Goal: Transaction & Acquisition: Book appointment/travel/reservation

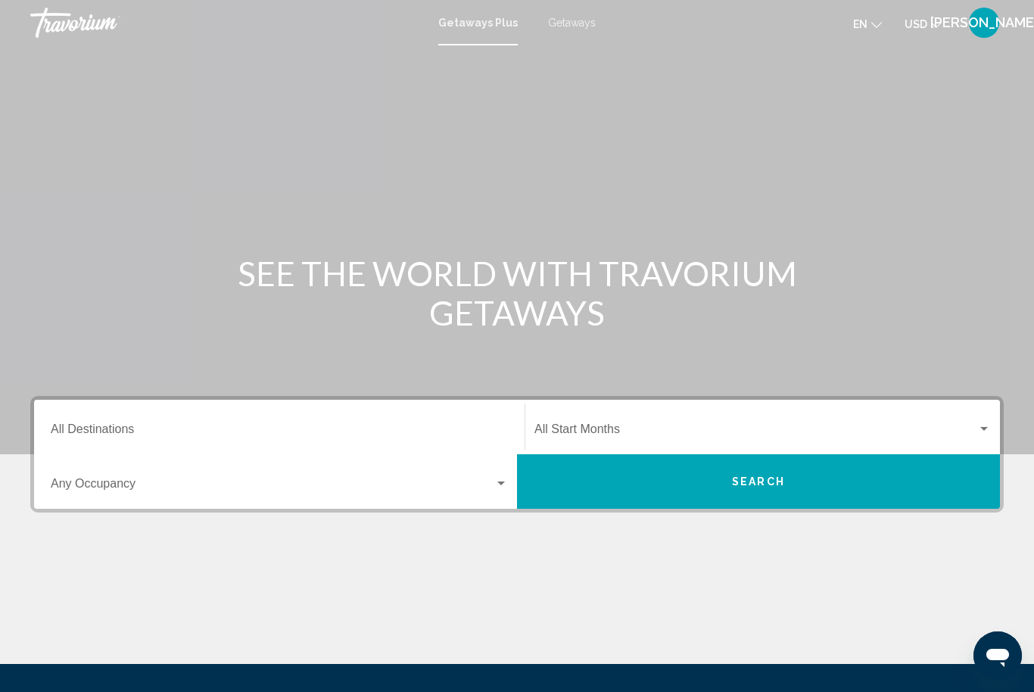
click at [432, 425] on input "Destination All Destinations" at bounding box center [279, 432] width 457 height 14
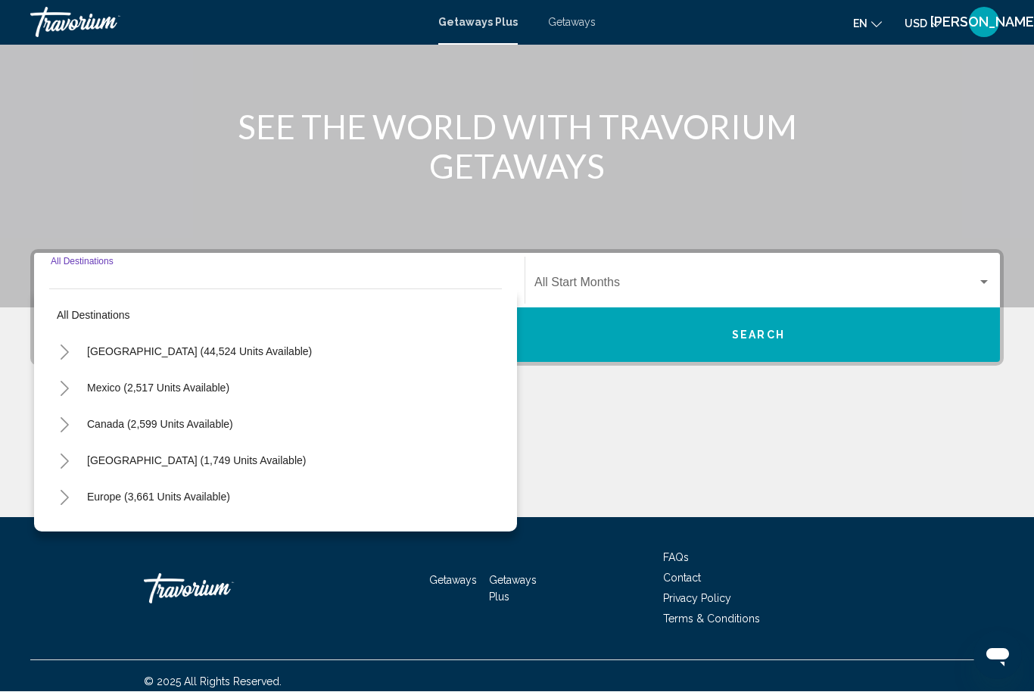
scroll to position [157, 0]
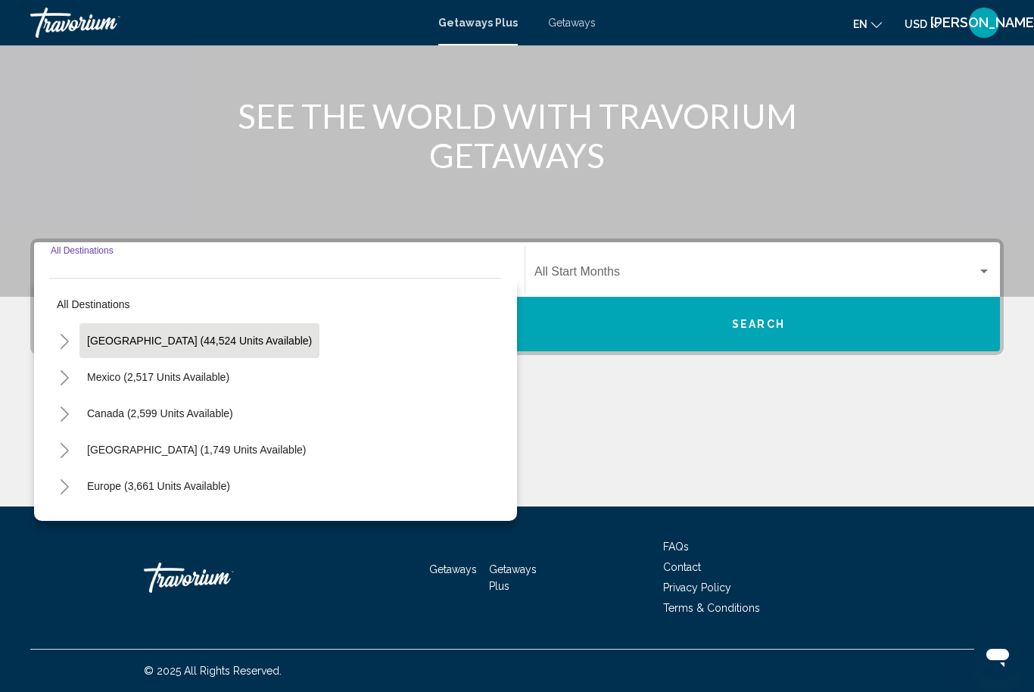
click at [247, 338] on span "[GEOGRAPHIC_DATA] (44,524 units available)" at bounding box center [199, 341] width 225 height 12
type input "**********"
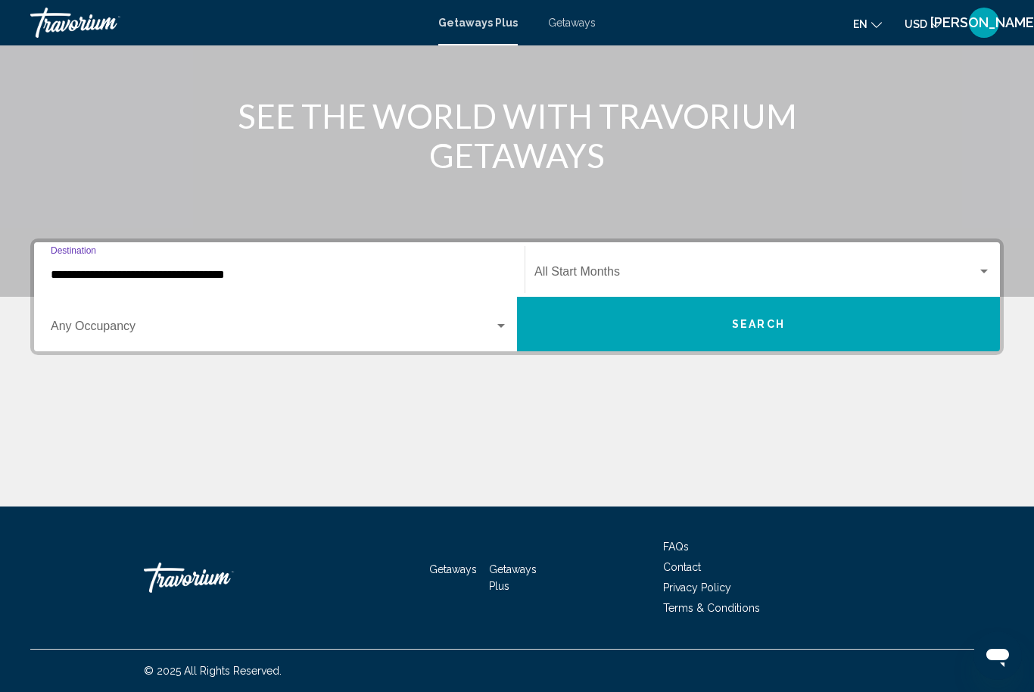
click at [724, 272] on span "Search widget" at bounding box center [755, 275] width 443 height 14
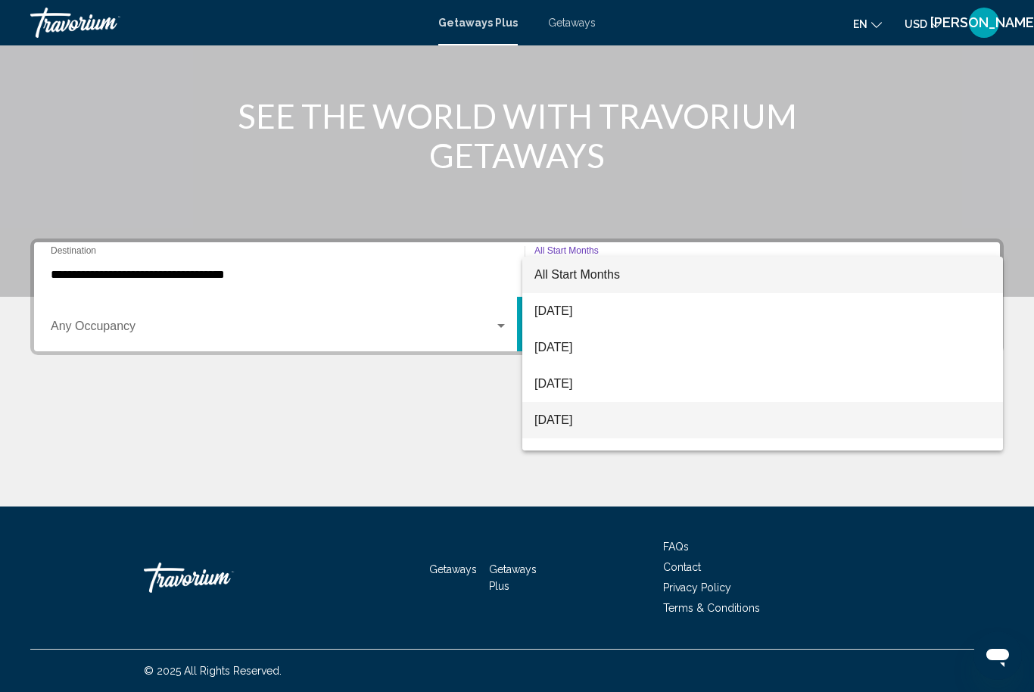
click at [604, 419] on span "[DATE]" at bounding box center [762, 420] width 456 height 36
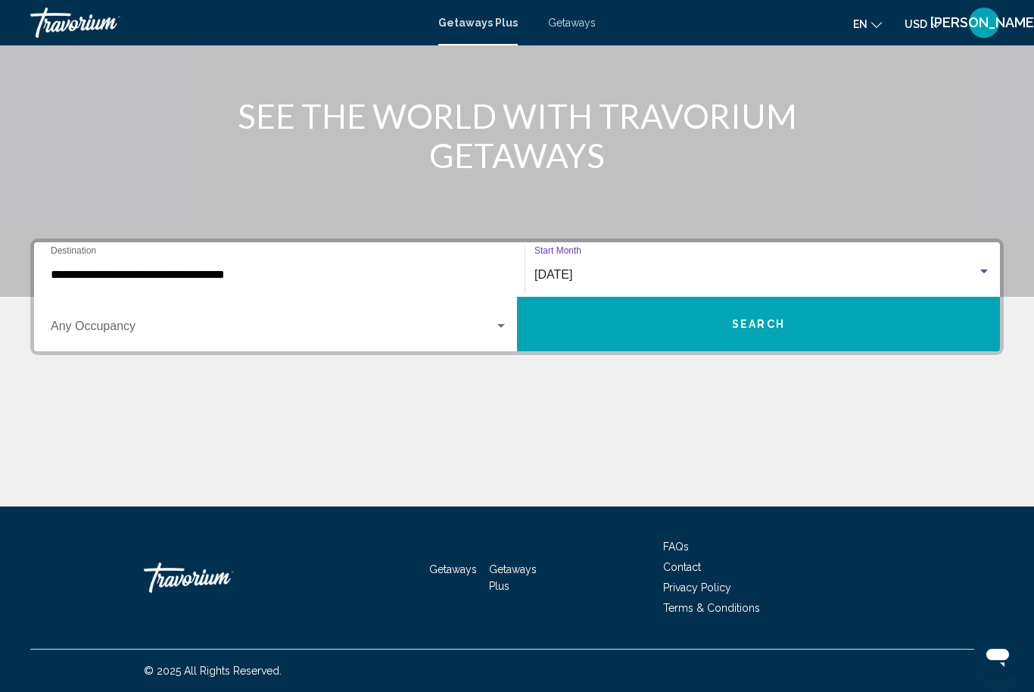
click at [801, 322] on button "Search" at bounding box center [758, 324] width 483 height 54
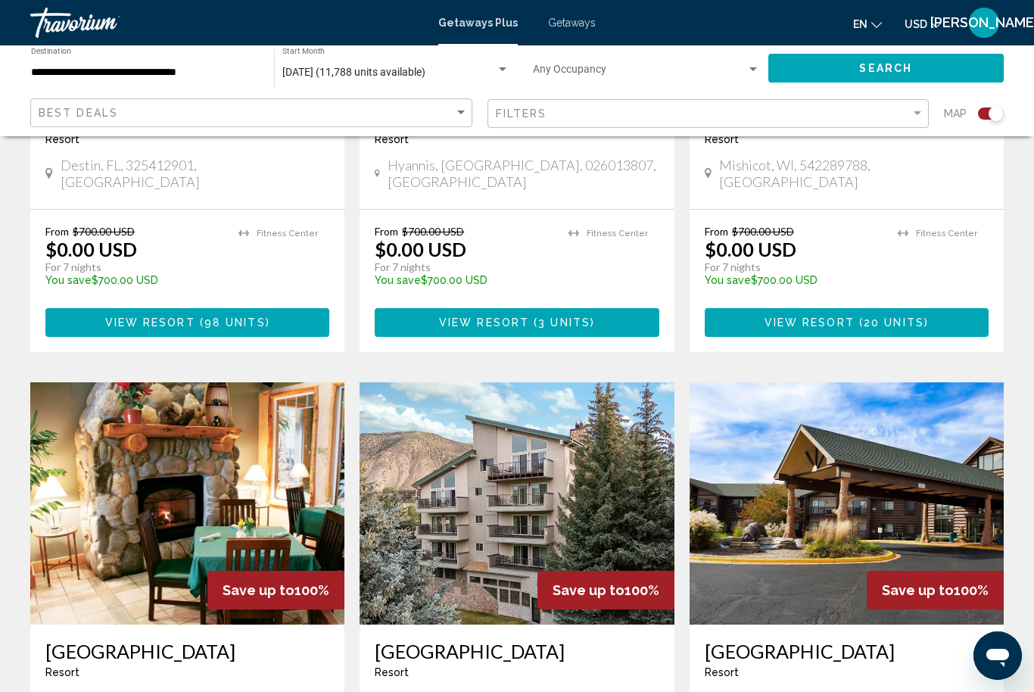
scroll to position [1377, 0]
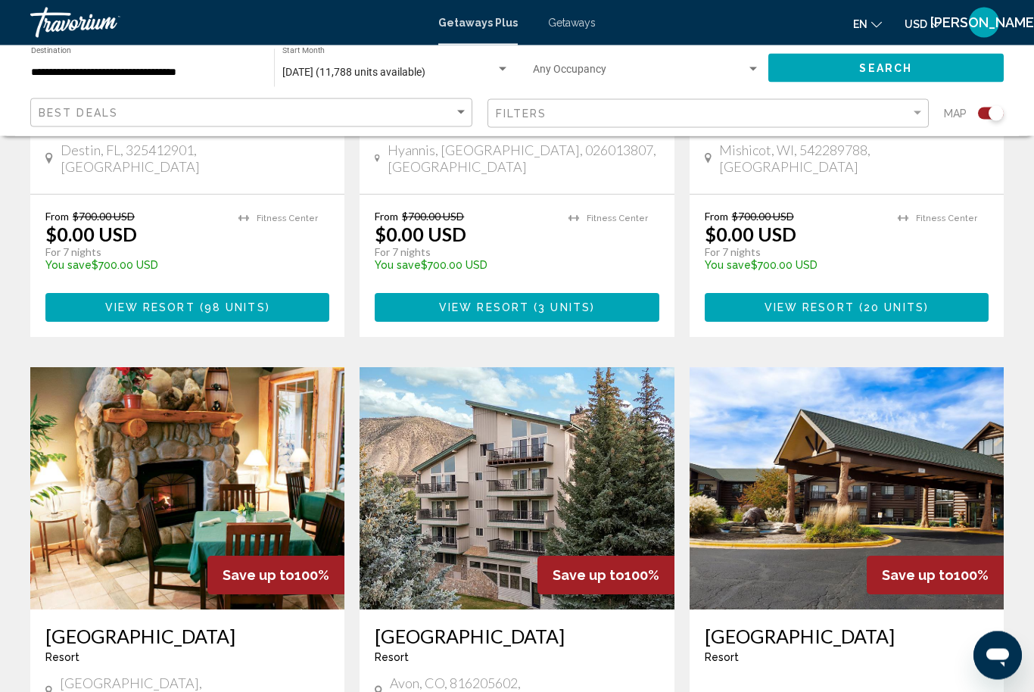
click at [174, 499] on img "Main content" at bounding box center [187, 489] width 314 height 242
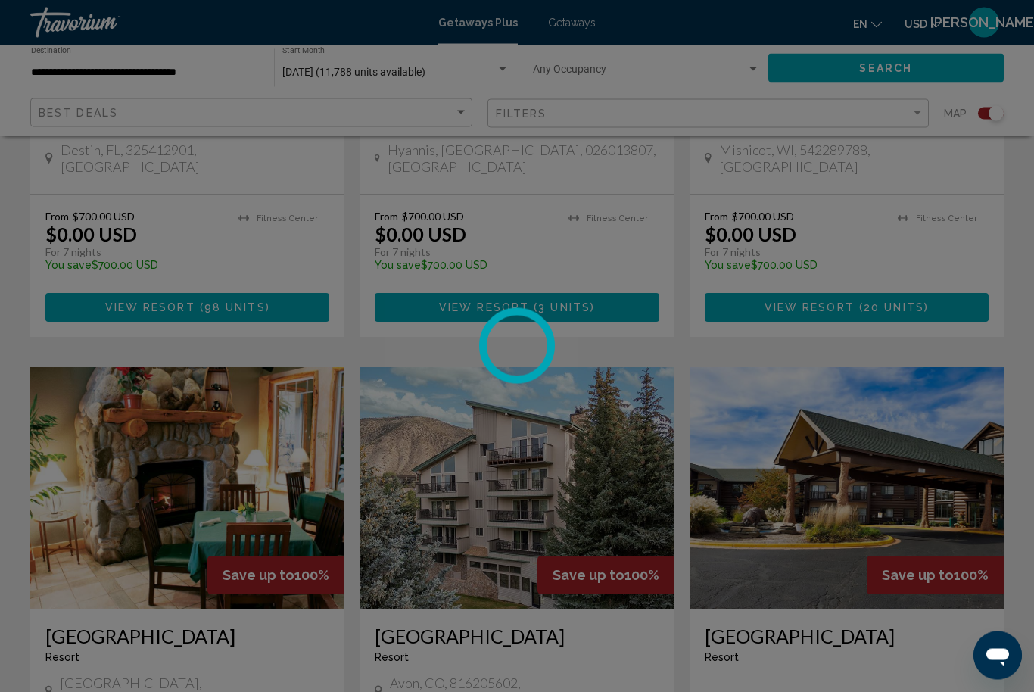
scroll to position [1378, 0]
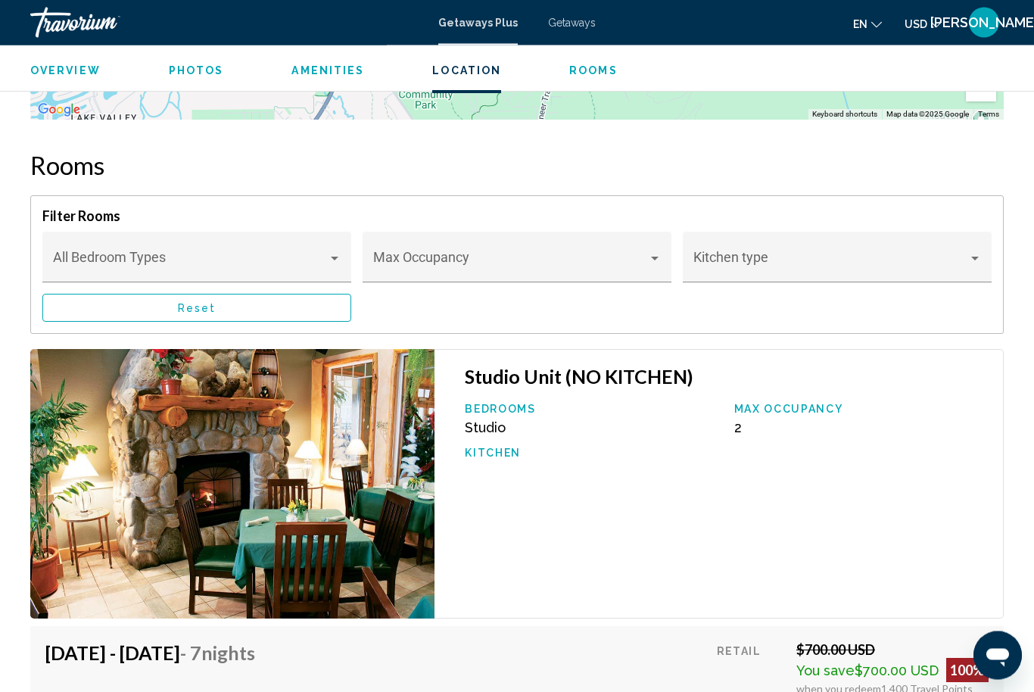
scroll to position [2495, 0]
